Goal: Task Accomplishment & Management: Manage account settings

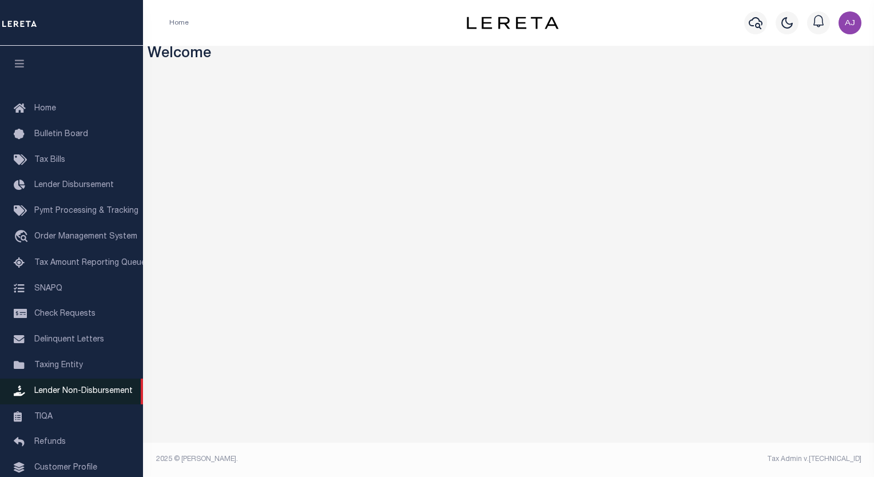
click at [71, 395] on span "Lender Non-Disbursement" at bounding box center [83, 391] width 98 height 8
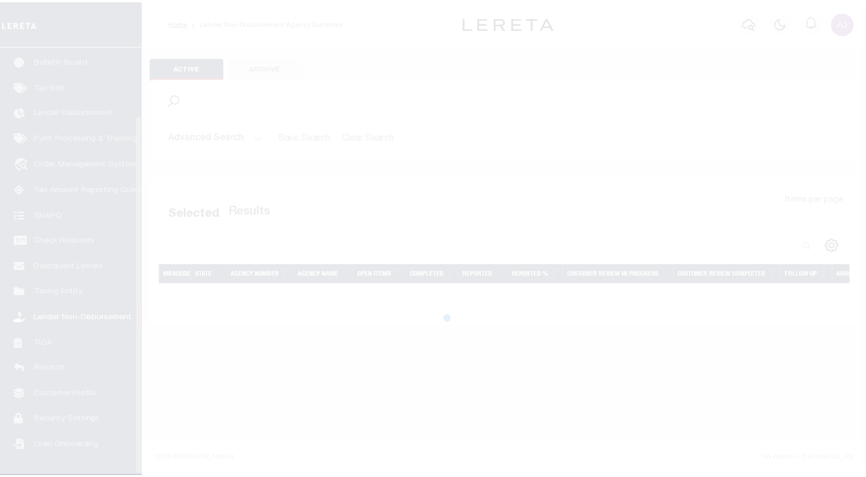
scroll to position [82, 0]
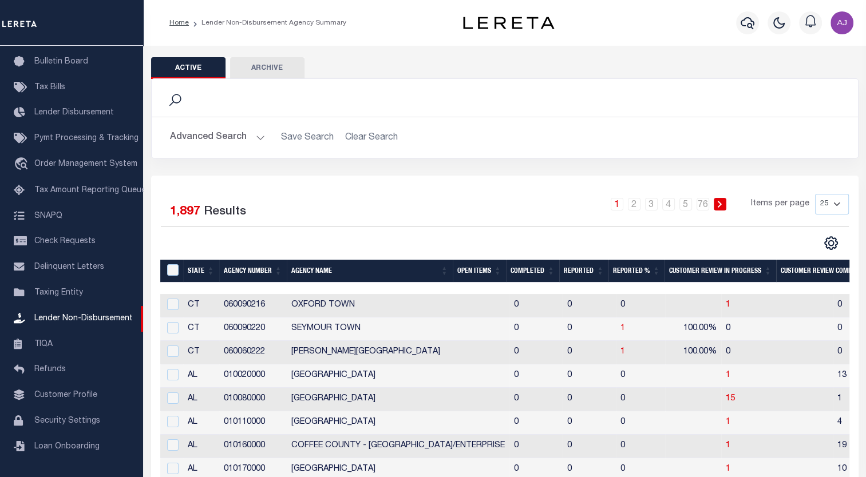
click at [533, 272] on th "Completed" at bounding box center [532, 271] width 53 height 23
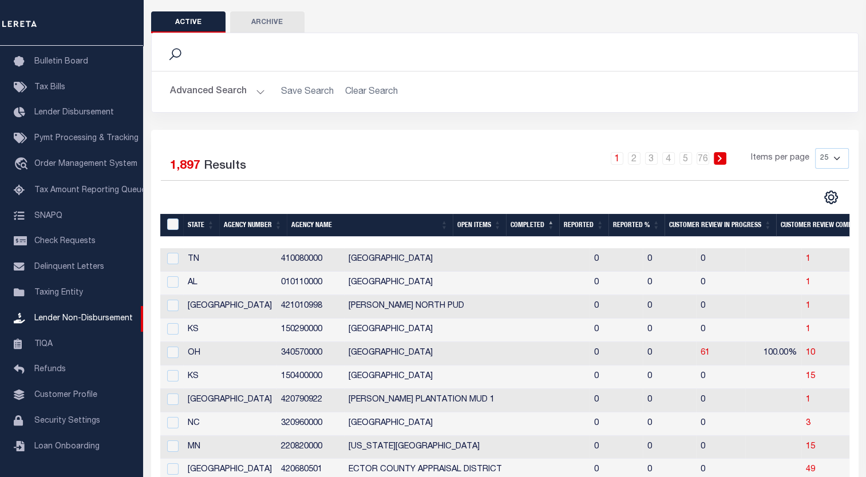
scroll to position [45, 0]
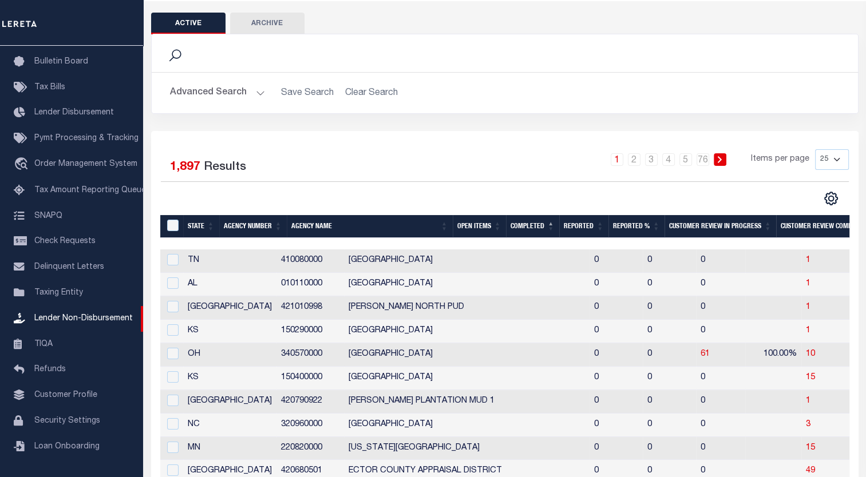
click at [528, 223] on th "Completed" at bounding box center [532, 226] width 53 height 23
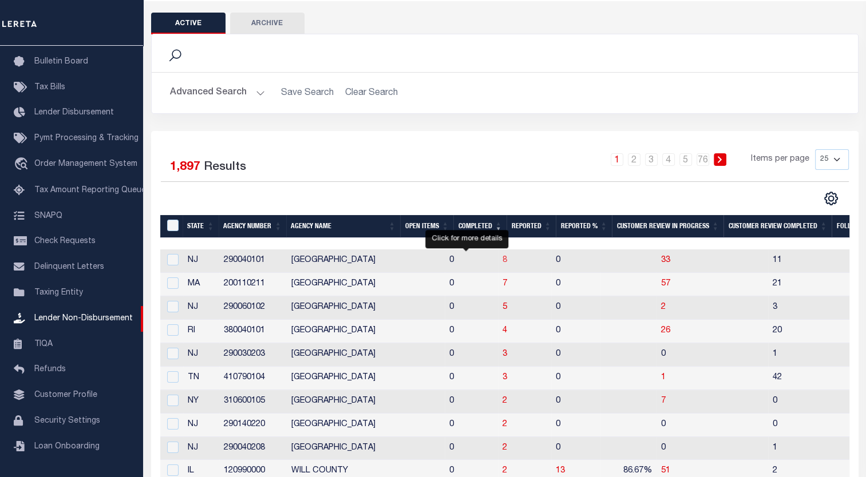
click at [502, 263] on span "8" at bounding box center [504, 260] width 5 height 8
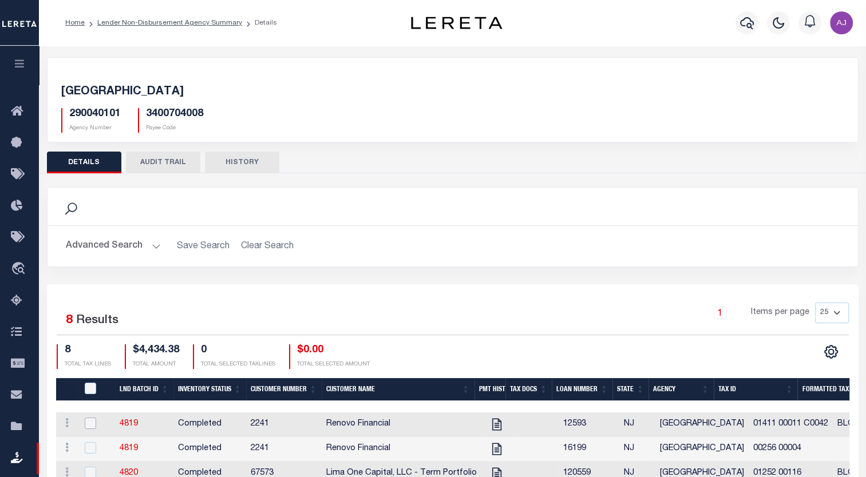
click at [89, 422] on input "checkbox" at bounding box center [90, 423] width 11 height 11
checkbox input "true"
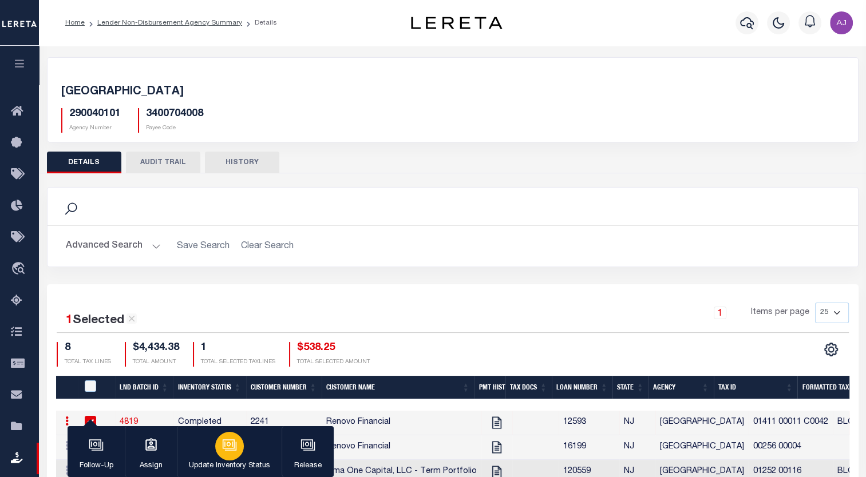
click at [222, 450] on icon "button" at bounding box center [229, 445] width 15 height 15
select select "Completed"
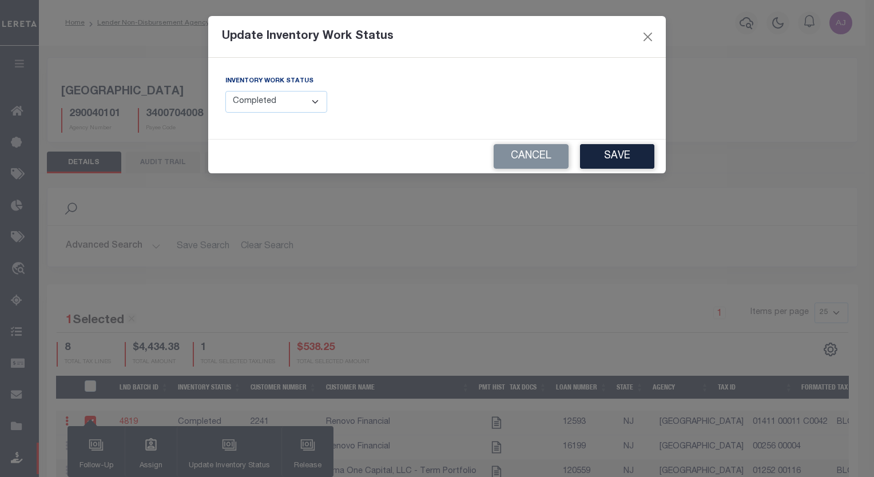
click at [318, 100] on select "--Select-- Open Completed Reported" at bounding box center [276, 102] width 102 height 22
click at [542, 158] on button "Cancel" at bounding box center [531, 156] width 75 height 25
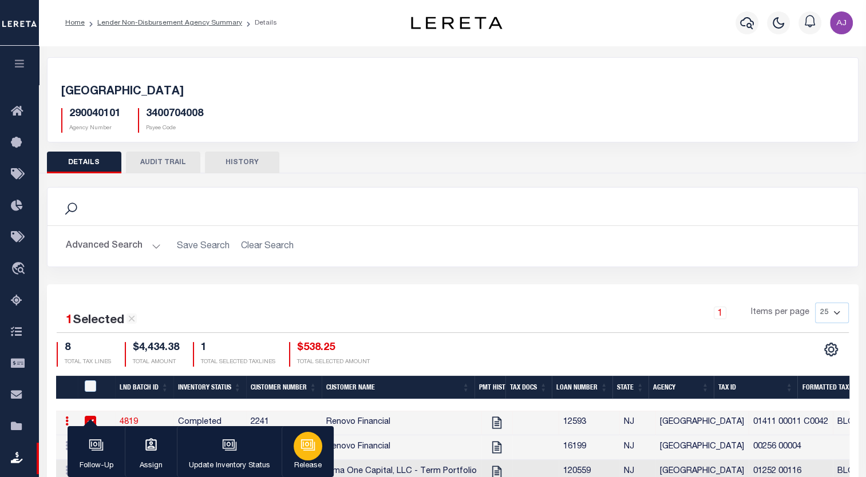
click at [303, 442] on icon "button" at bounding box center [307, 445] width 15 height 15
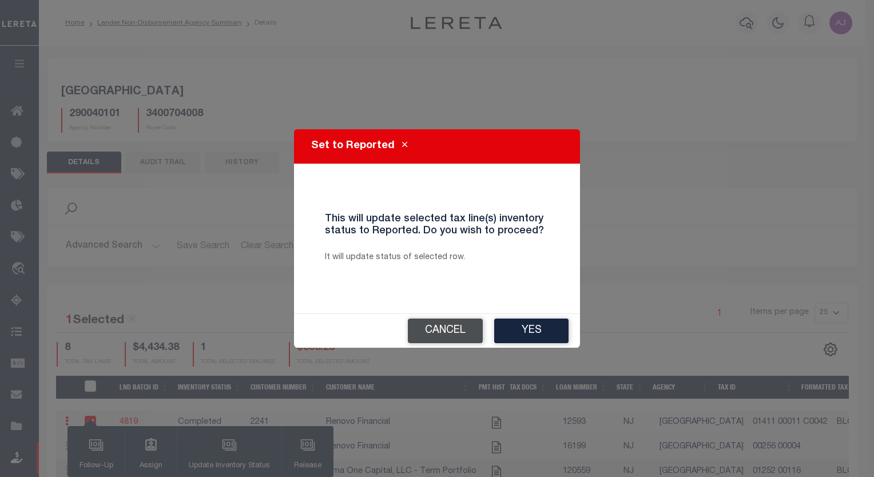
click at [439, 335] on button "Cancel" at bounding box center [445, 331] width 75 height 25
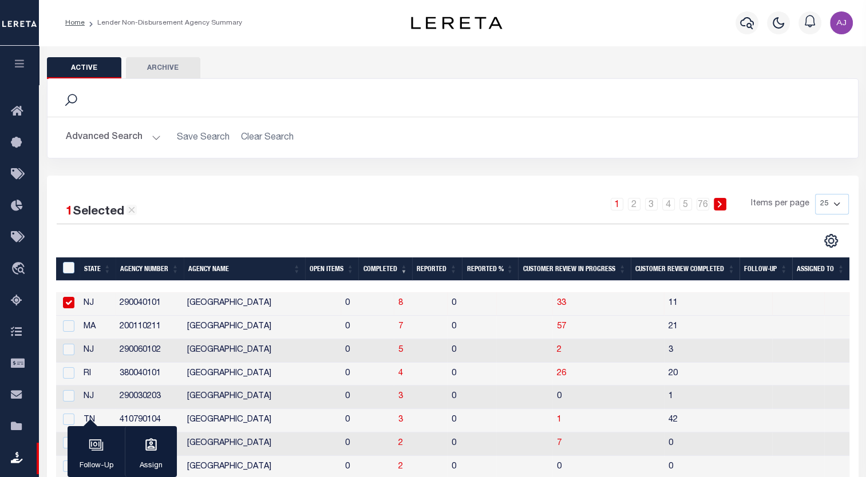
scroll to position [45, 0]
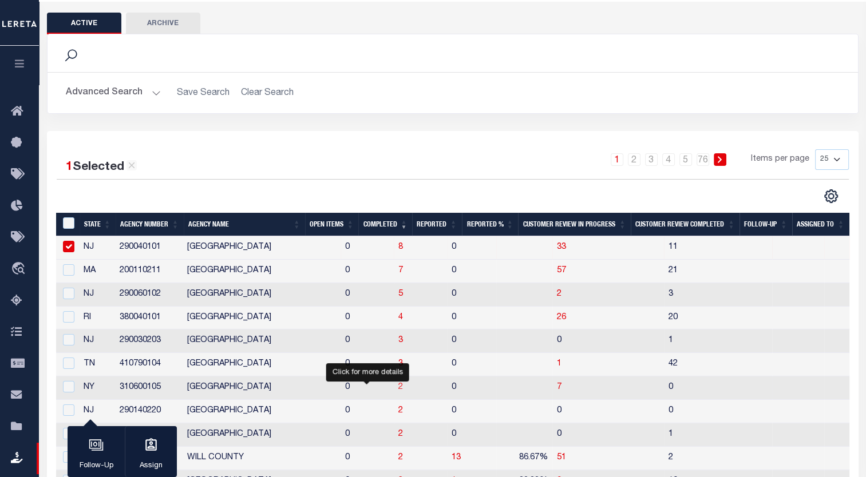
click at [398, 386] on span "2" at bounding box center [400, 387] width 5 height 8
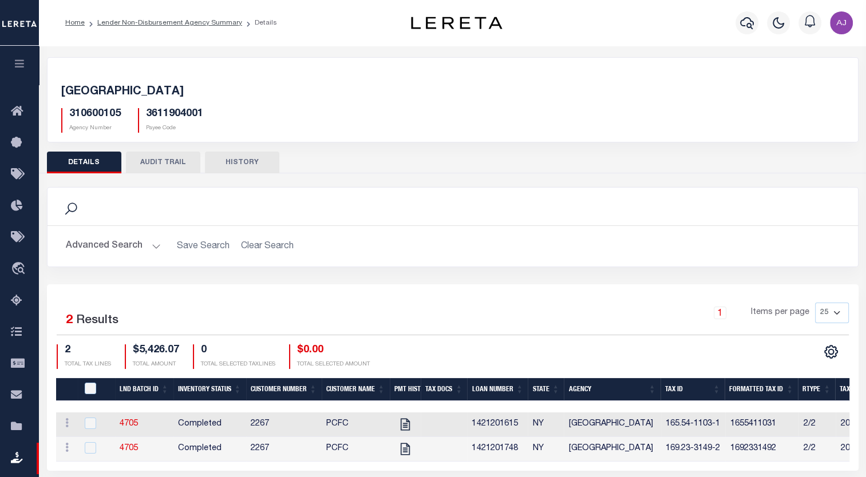
click at [144, 18] on li "Lender Non-Disbursement Agency Summary" at bounding box center [163, 23] width 157 height 10
click at [195, 26] on link "Lender Non-Disbursement Agency Summary" at bounding box center [169, 22] width 145 height 7
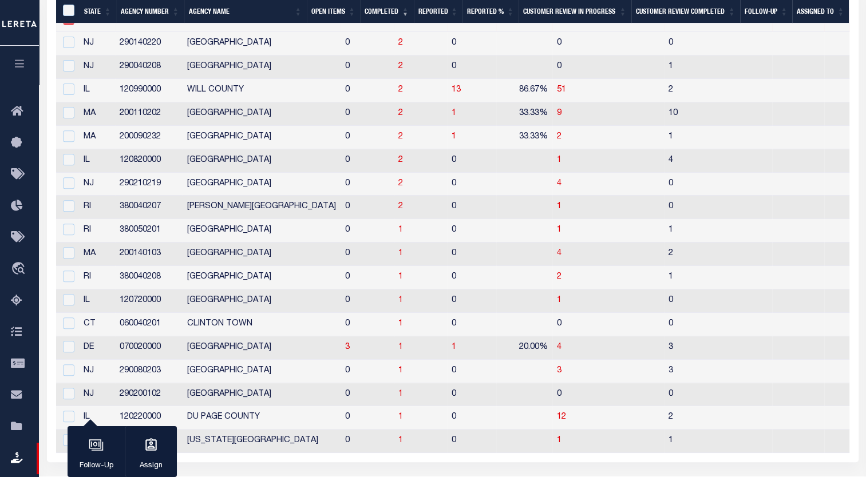
scroll to position [421, 0]
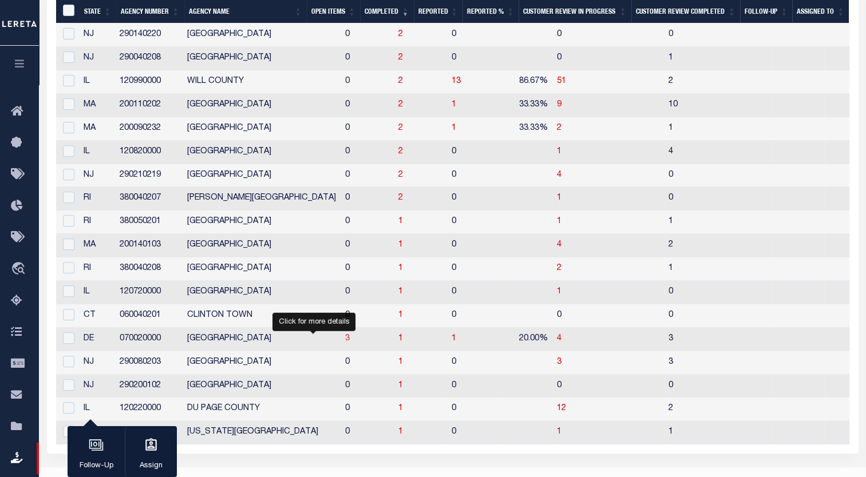
click at [345, 336] on span "3" at bounding box center [347, 339] width 5 height 8
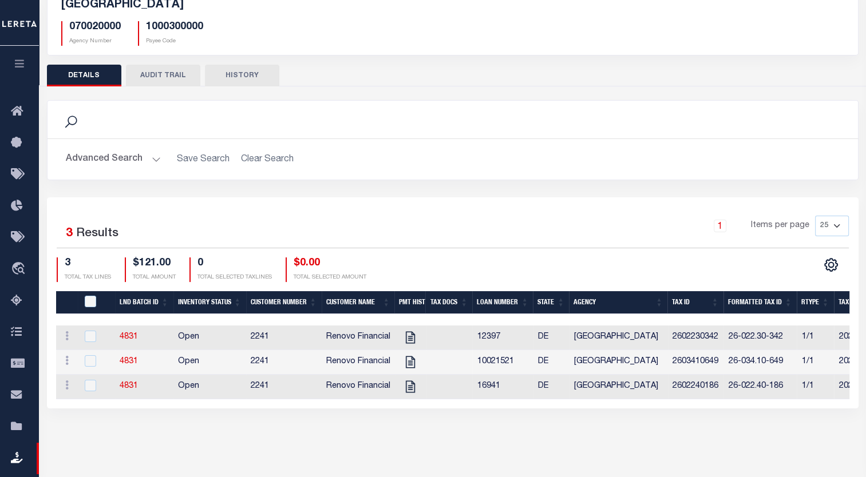
scroll to position [89, 0]
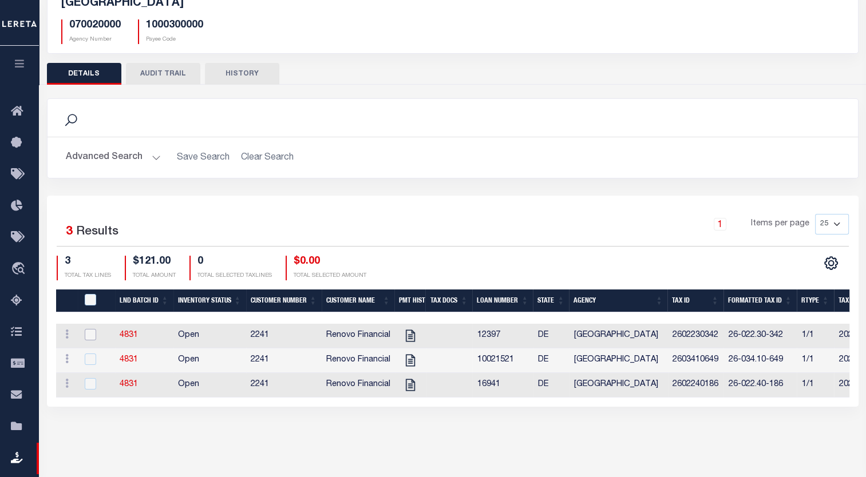
click at [92, 331] on input "checkbox" at bounding box center [90, 334] width 11 height 11
checkbox input "true"
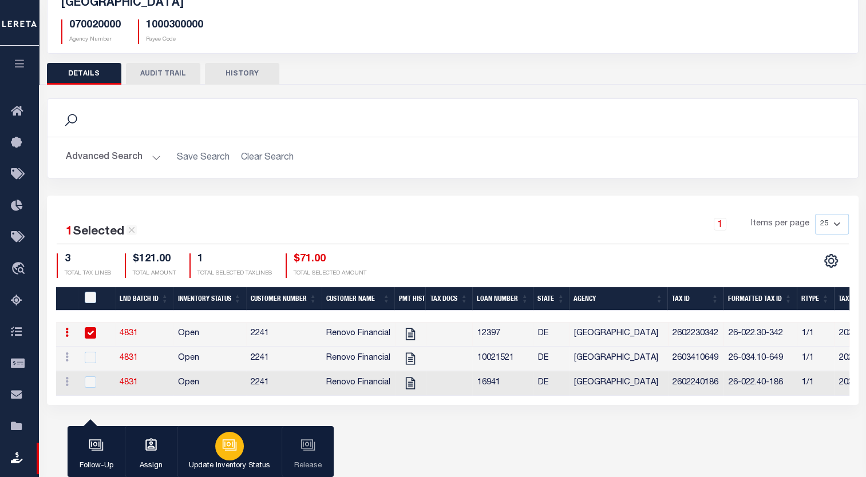
click at [227, 450] on icon "button" at bounding box center [229, 446] width 11 height 9
select select "Open"
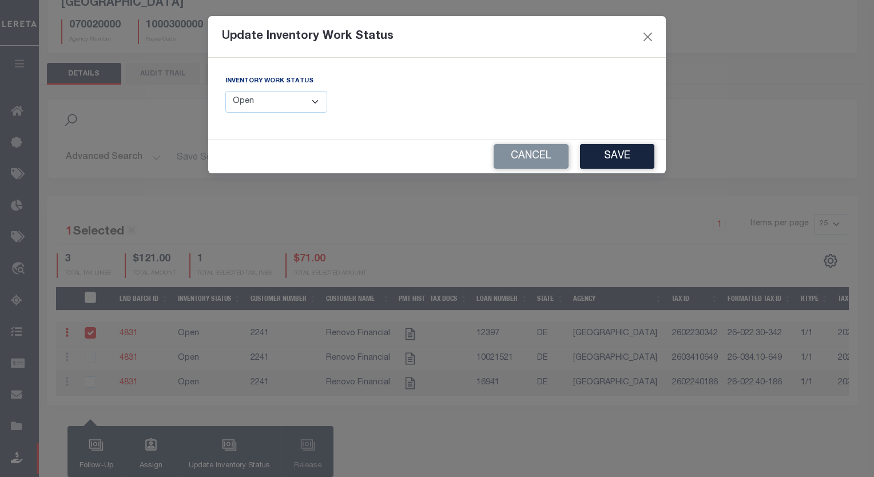
click at [288, 104] on select "--Select-- Open Completed Reported" at bounding box center [276, 102] width 102 height 22
click at [533, 164] on button "Cancel" at bounding box center [531, 156] width 75 height 25
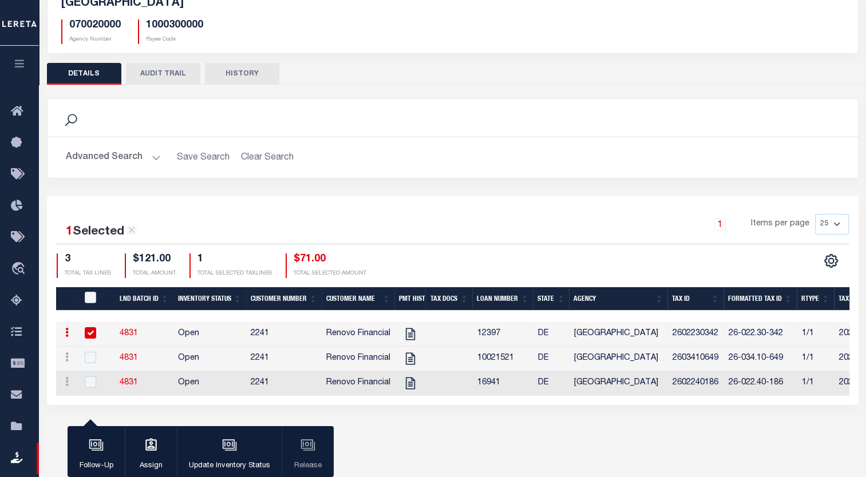
click at [87, 328] on input "checkbox" at bounding box center [90, 332] width 11 height 11
checkbox input "false"
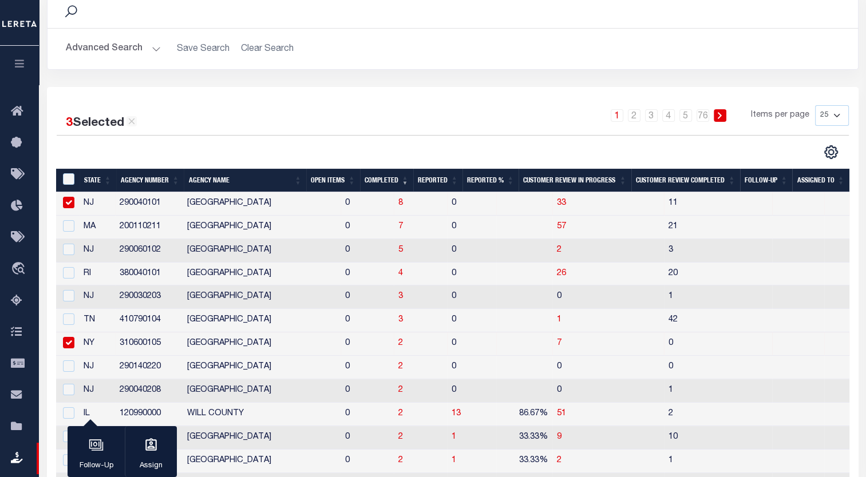
scroll to position [129, 0]
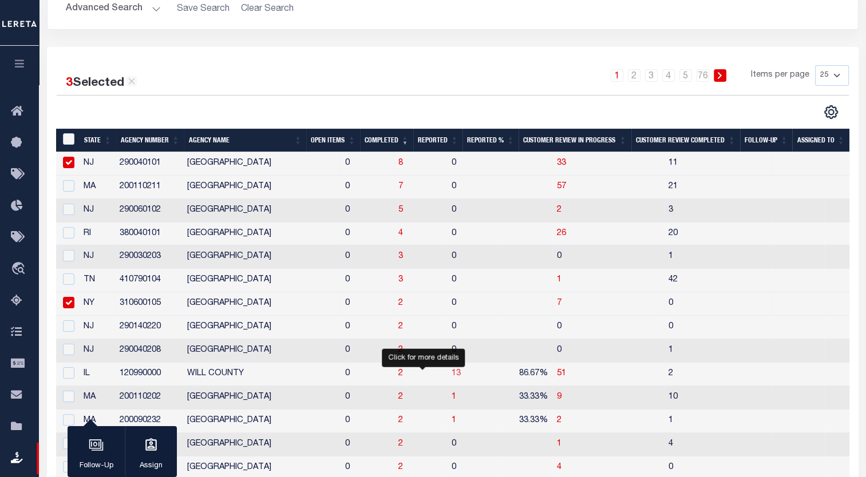
click at [451, 372] on span "13" at bounding box center [455, 374] width 9 height 8
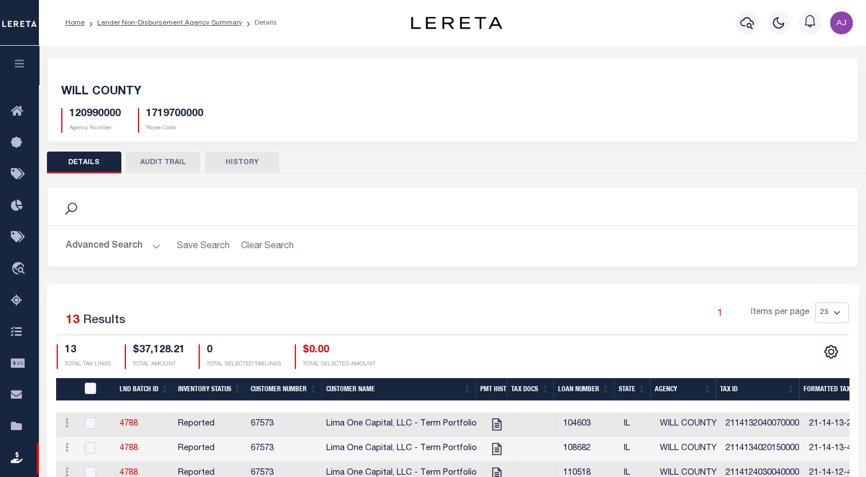
scroll to position [129, 0]
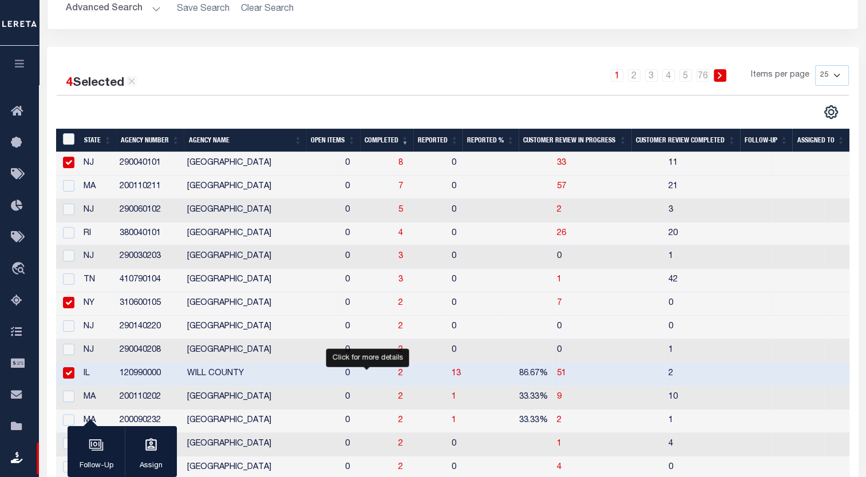
click at [398, 370] on span "2" at bounding box center [400, 374] width 5 height 8
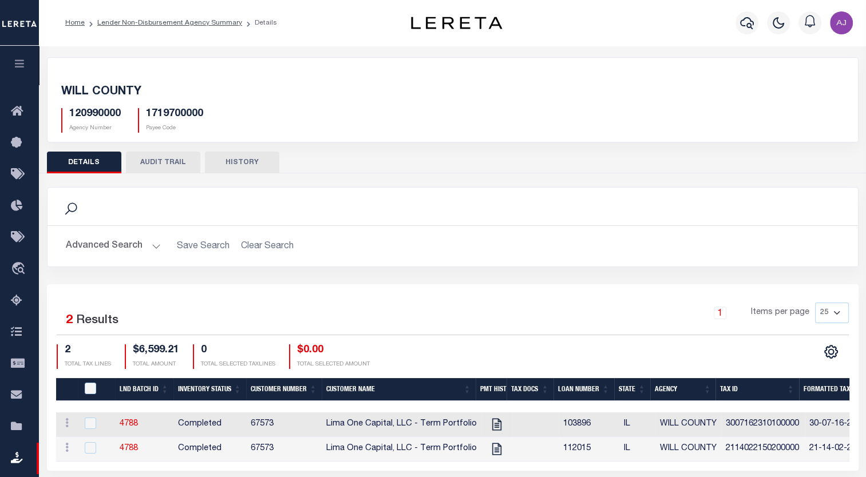
scroll to position [129, 0]
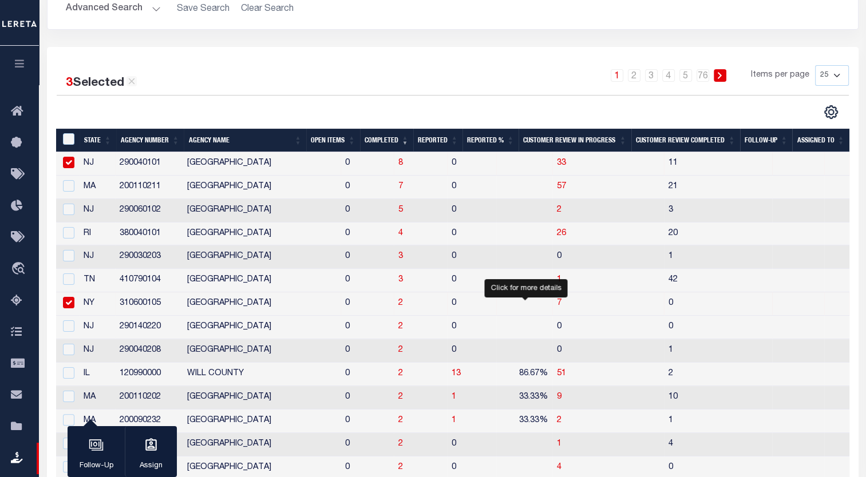
click at [557, 303] on span "7" at bounding box center [559, 303] width 5 height 8
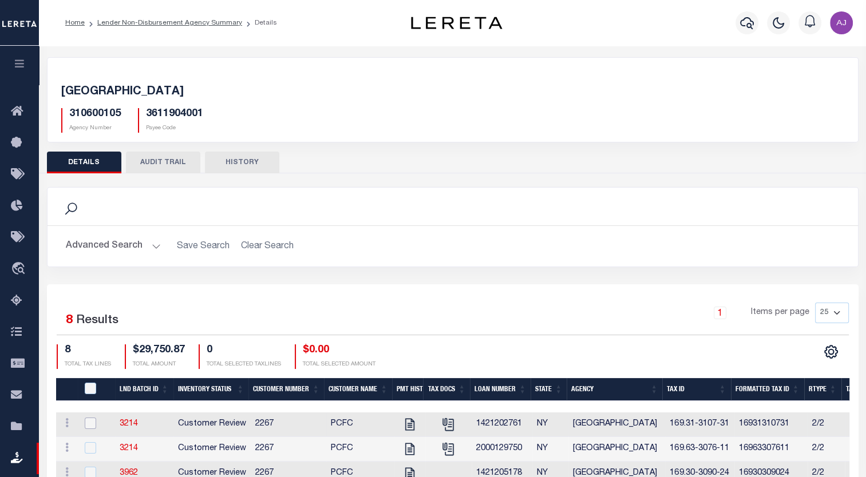
click at [90, 422] on input "checkbox" at bounding box center [90, 423] width 11 height 11
checkbox input "true"
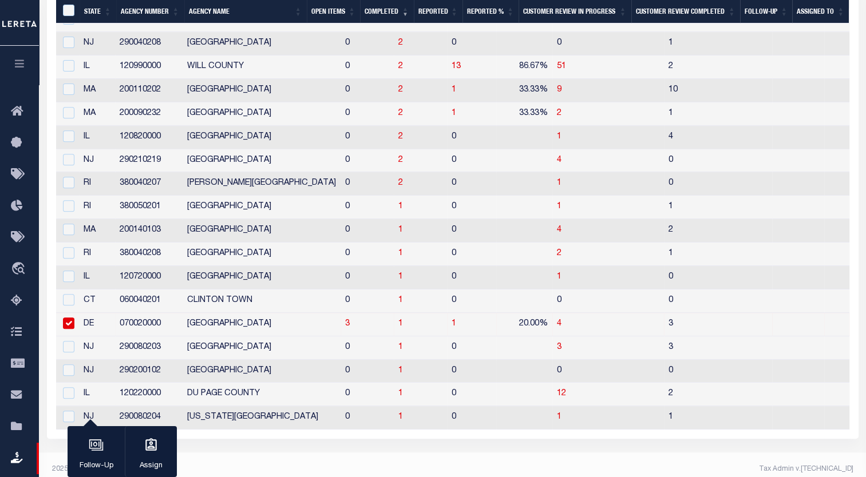
scroll to position [437, 0]
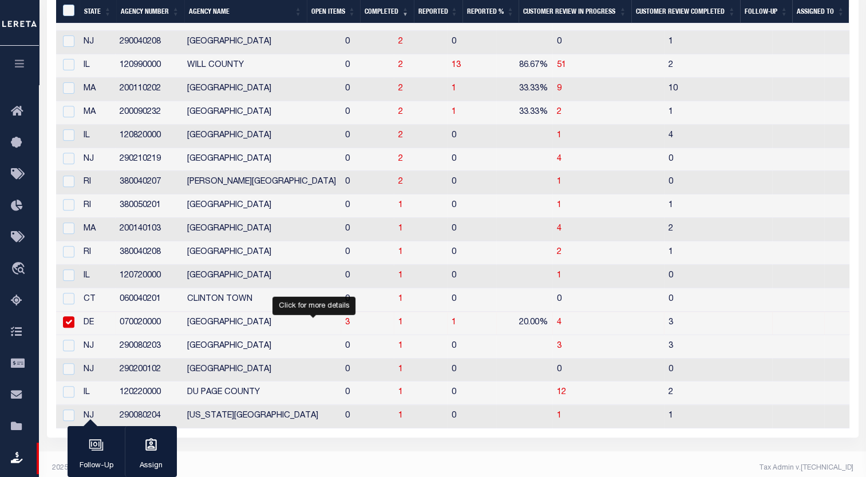
click at [345, 321] on span "3" at bounding box center [347, 323] width 5 height 8
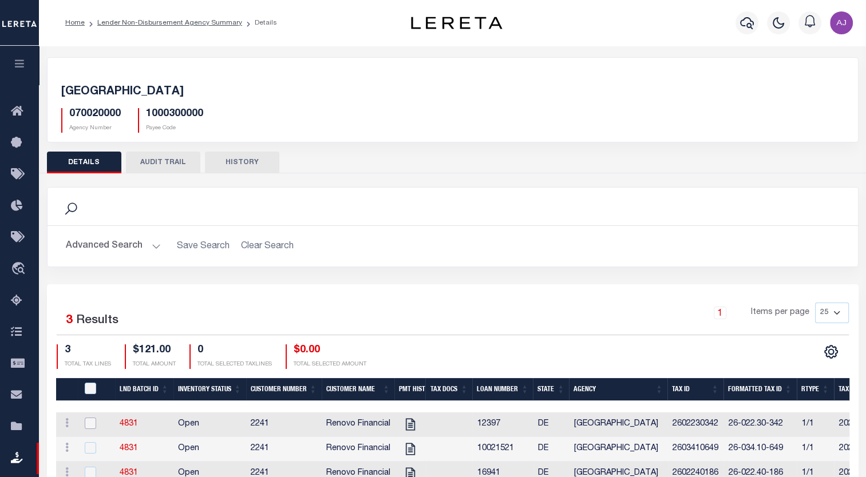
click at [91, 422] on input "checkbox" at bounding box center [90, 423] width 11 height 11
checkbox input "true"
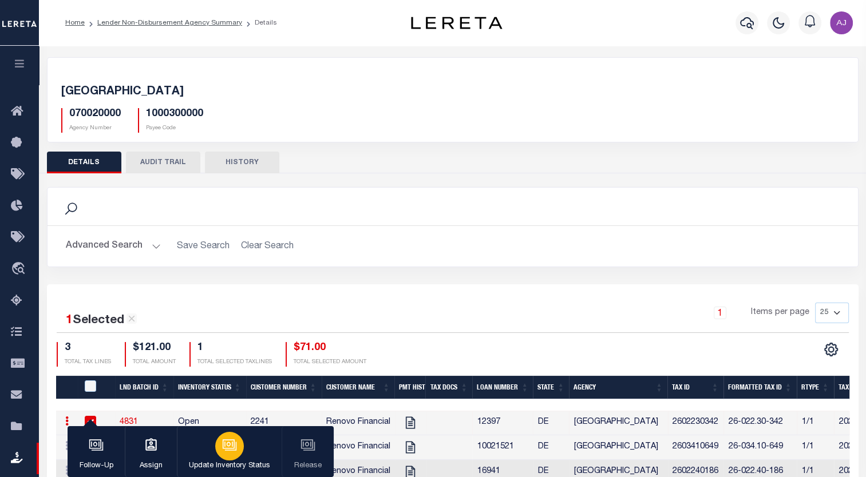
click at [229, 450] on icon "button" at bounding box center [229, 445] width 15 height 15
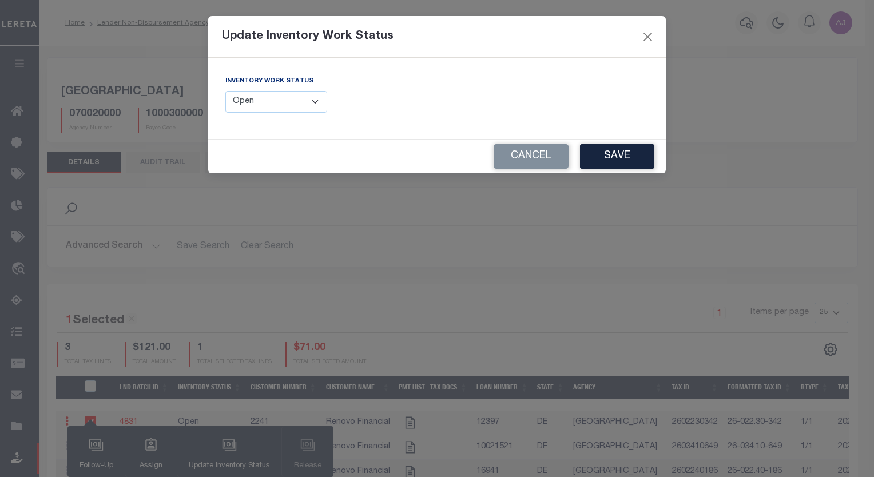
click at [313, 100] on select "--Select-- Open Completed Reported" at bounding box center [276, 102] width 102 height 22
select select "Completed"
click at [225, 91] on select "--Select-- Open Completed Reported" at bounding box center [276, 102] width 102 height 22
